Goal: Task Accomplishment & Management: Complete application form

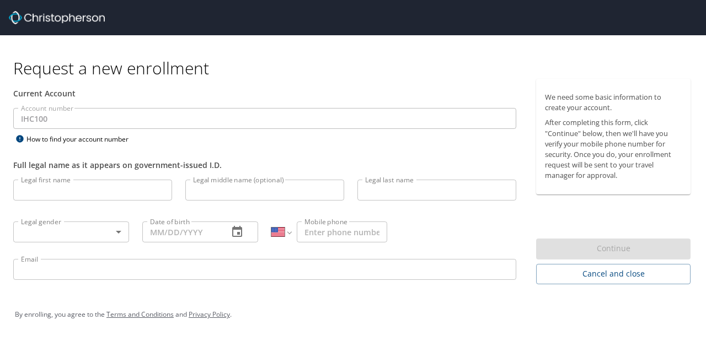
select select "US"
click at [110, 191] on input "Legal first name" at bounding box center [92, 190] width 159 height 21
type input "Xiantuo"
click at [392, 184] on input "Legal last name" at bounding box center [436, 190] width 159 height 21
type input "[PERSON_NAME]"
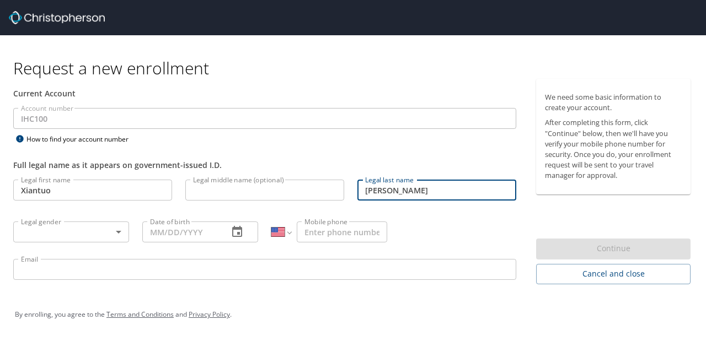
click at [77, 228] on body "Request a new enrollment Current Account Account number IHC100 Account number H…" at bounding box center [353, 176] width 706 height 352
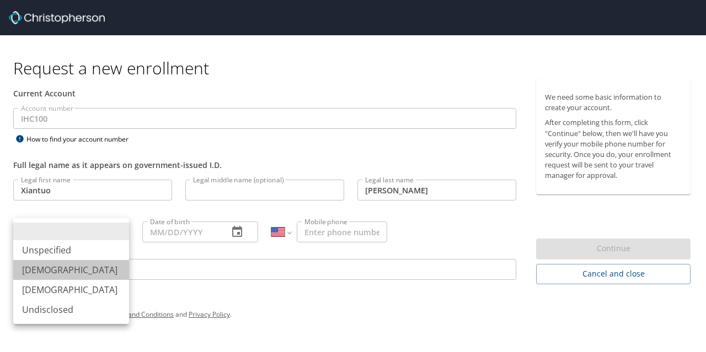
click at [72, 272] on li "[DEMOGRAPHIC_DATA]" at bounding box center [71, 270] width 116 height 20
type input "[DEMOGRAPHIC_DATA]"
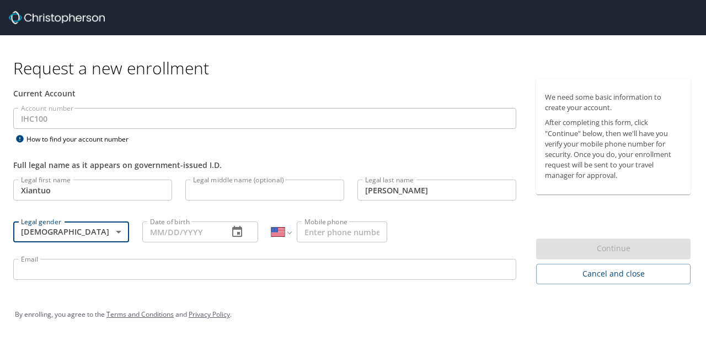
click at [150, 231] on input "Date of birth" at bounding box center [180, 232] width 77 height 21
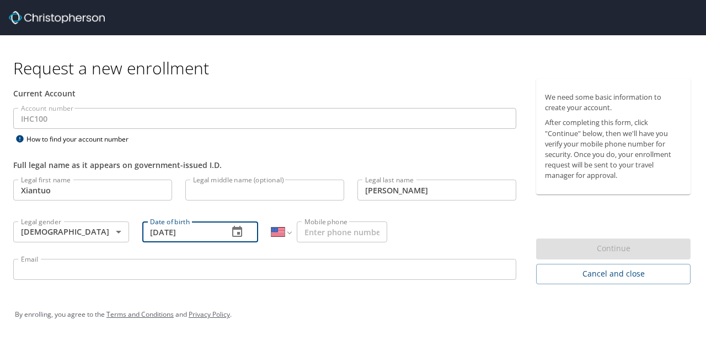
type input "[DATE]"
click at [320, 240] on input "Mobile phone" at bounding box center [342, 232] width 90 height 21
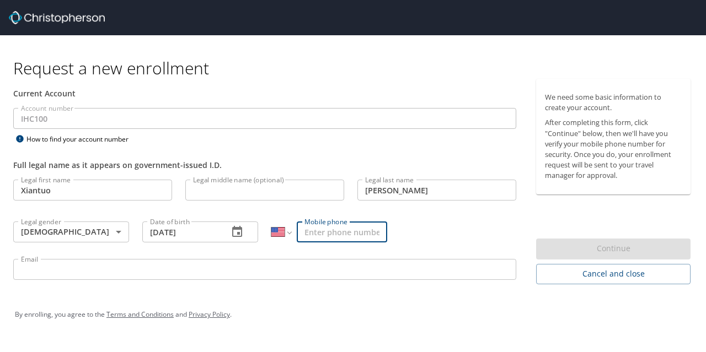
type input "[PHONE_NUMBER]"
click at [245, 261] on input "Email" at bounding box center [264, 269] width 503 height 21
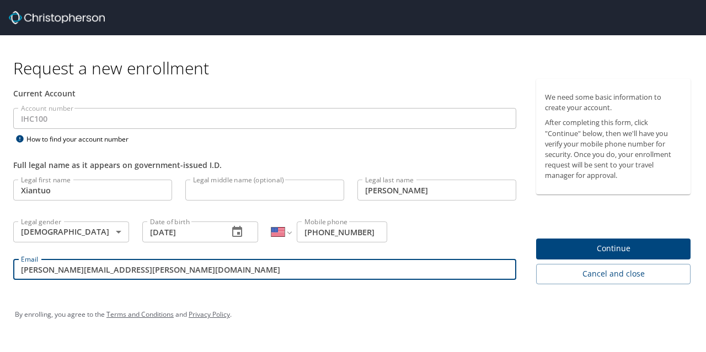
type input "[PERSON_NAME][EMAIL_ADDRESS][PERSON_NAME][DOMAIN_NAME]"
click at [586, 249] on span "Continue" at bounding box center [613, 249] width 137 height 14
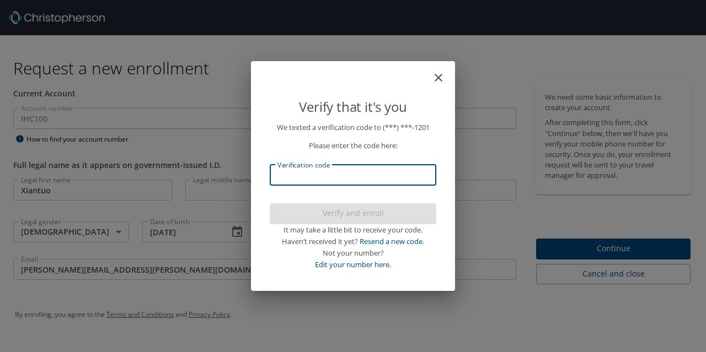
click at [320, 176] on input "Verification code" at bounding box center [353, 175] width 166 height 21
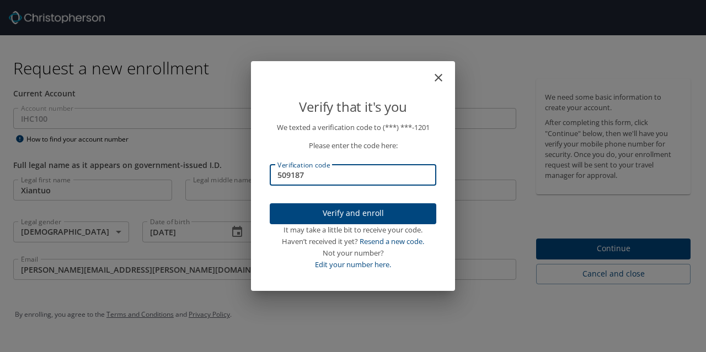
type input "509187"
click at [337, 213] on span "Verify and enroll" at bounding box center [352, 214] width 149 height 14
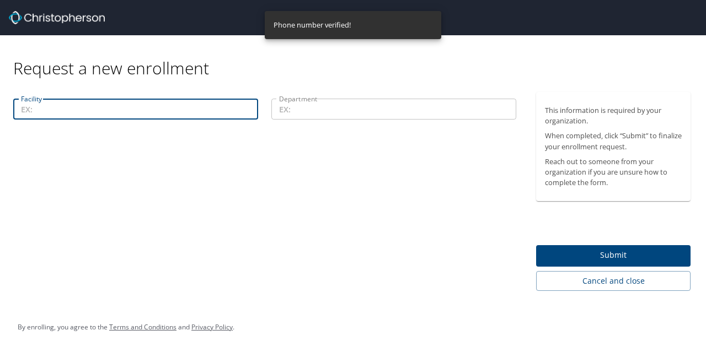
click at [87, 111] on input "Facility" at bounding box center [135, 109] width 245 height 21
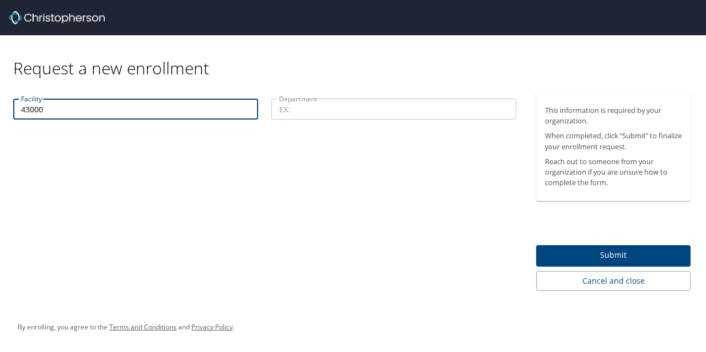
type input "43000"
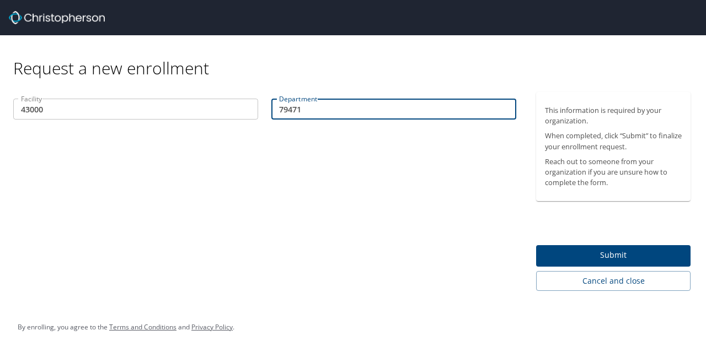
type input "79471"
click at [601, 252] on span "Submit" at bounding box center [613, 256] width 137 height 14
